Goal: Information Seeking & Learning: Learn about a topic

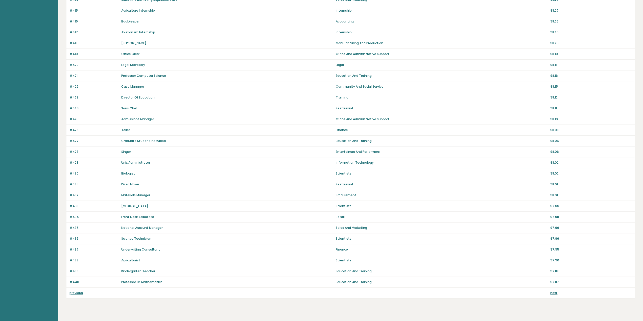
scroll to position [202, 0]
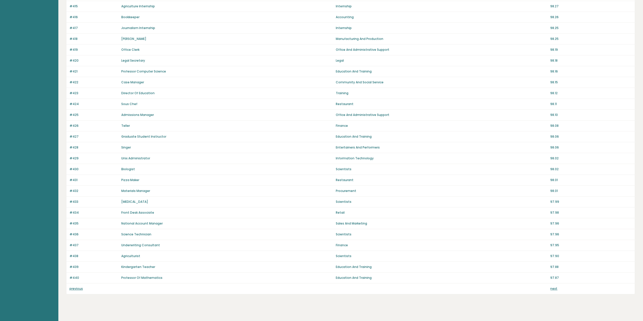
click at [337, 59] on p "Legal" at bounding box center [442, 60] width 212 height 5
click at [71, 285] on link "previous" at bounding box center [76, 287] width 13 height 4
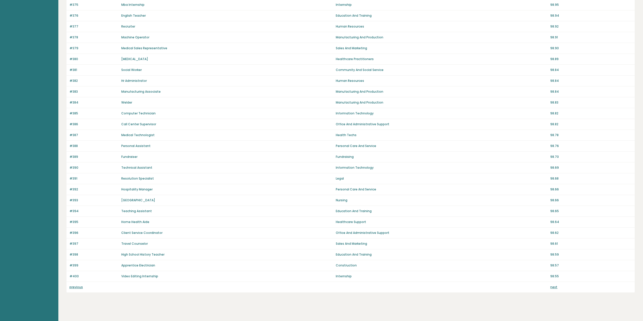
scroll to position [204, 0]
click at [76, 285] on link "previous" at bounding box center [76, 287] width 13 height 4
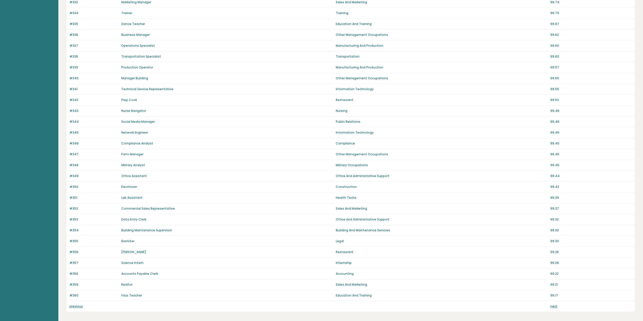
scroll to position [204, 0]
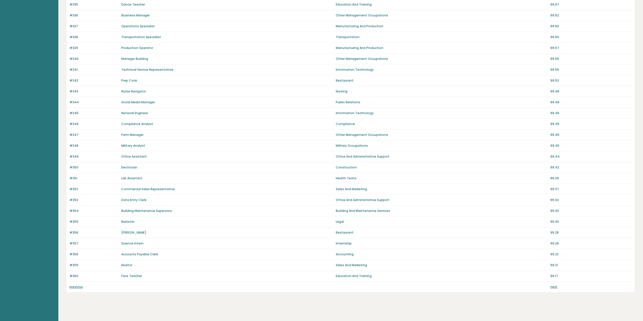
click at [75, 285] on link "previous" at bounding box center [76, 287] width 13 height 4
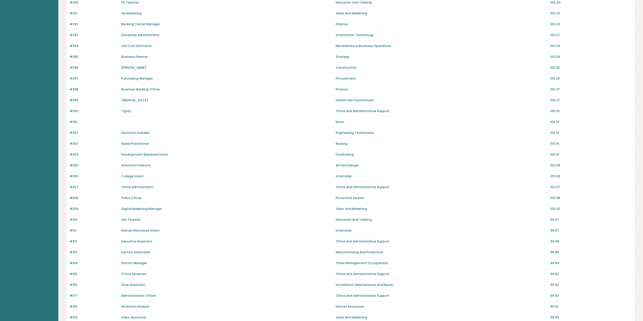
scroll to position [204, 0]
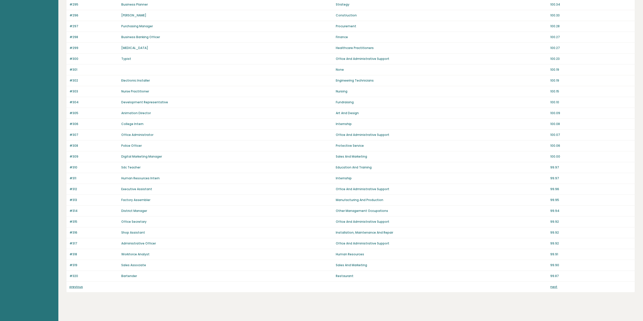
click at [75, 285] on link "previous" at bounding box center [76, 287] width 13 height 4
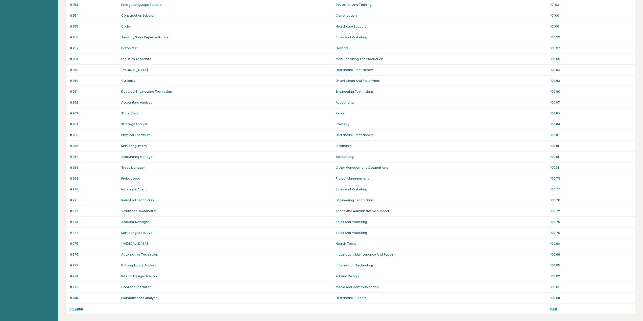
scroll to position [204, 0]
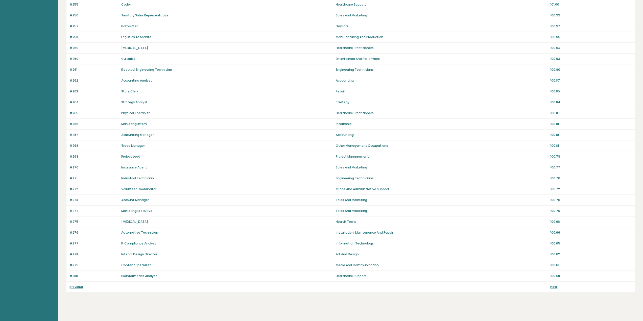
click at [75, 285] on link "previous" at bounding box center [76, 287] width 13 height 4
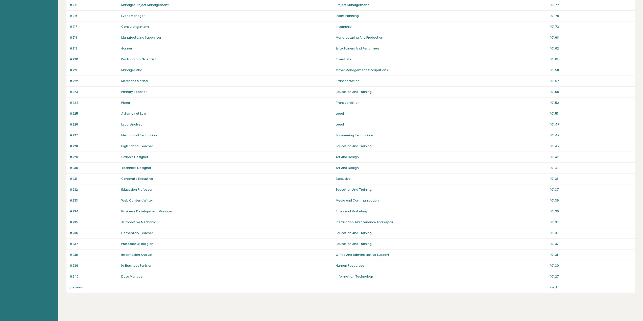
scroll to position [204, 0]
click at [75, 285] on link "previous" at bounding box center [76, 287] width 13 height 4
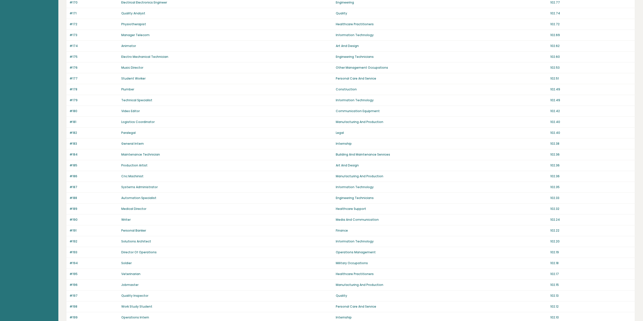
scroll to position [204, 0]
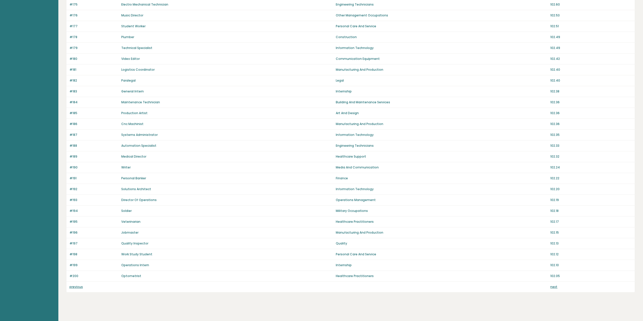
click at [75, 285] on link "previous" at bounding box center [76, 287] width 13 height 4
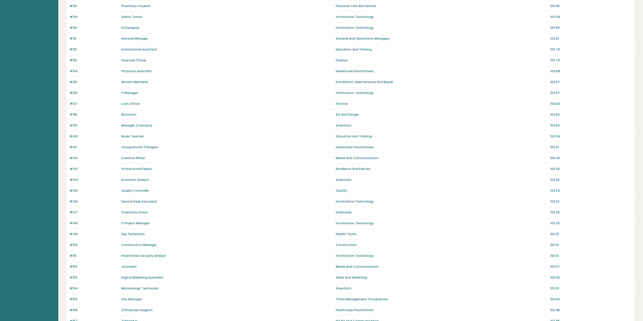
scroll to position [204, 0]
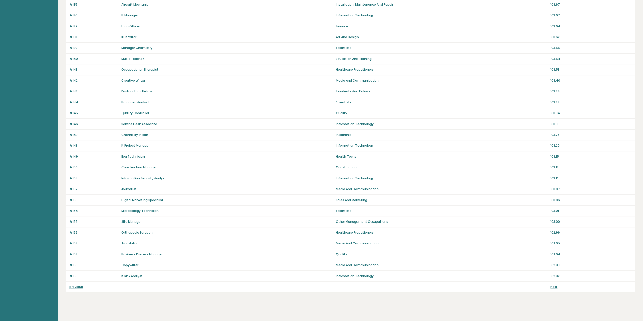
click at [75, 285] on link "previous" at bounding box center [76, 287] width 13 height 4
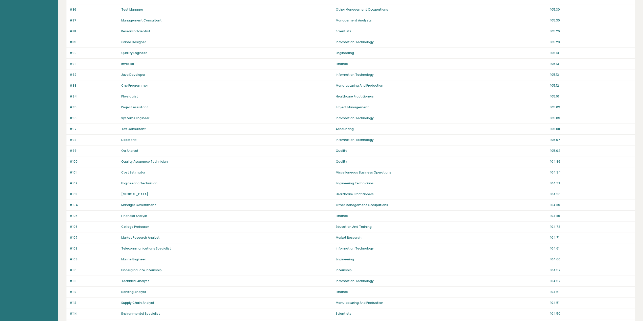
scroll to position [204, 0]
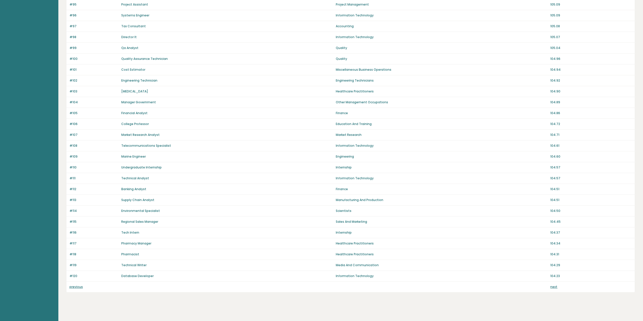
click at [75, 285] on link "previous" at bounding box center [76, 287] width 13 height 4
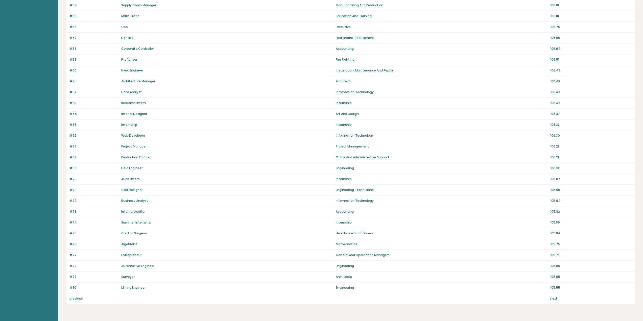
scroll to position [204, 0]
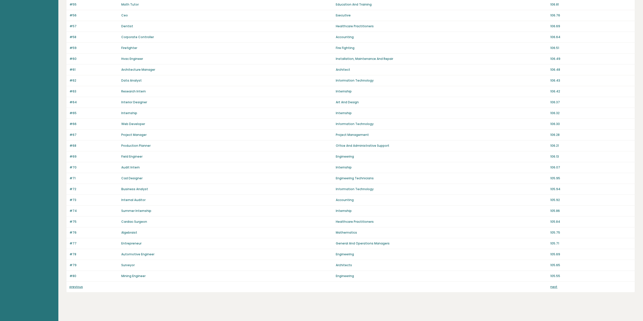
click at [75, 285] on link "previous" at bounding box center [76, 287] width 13 height 4
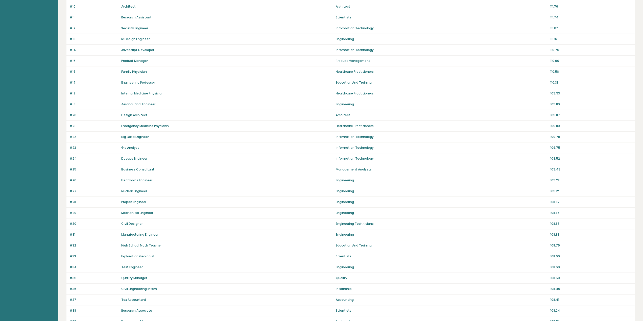
scroll to position [177, 0]
